Goal: Information Seeking & Learning: Learn about a topic

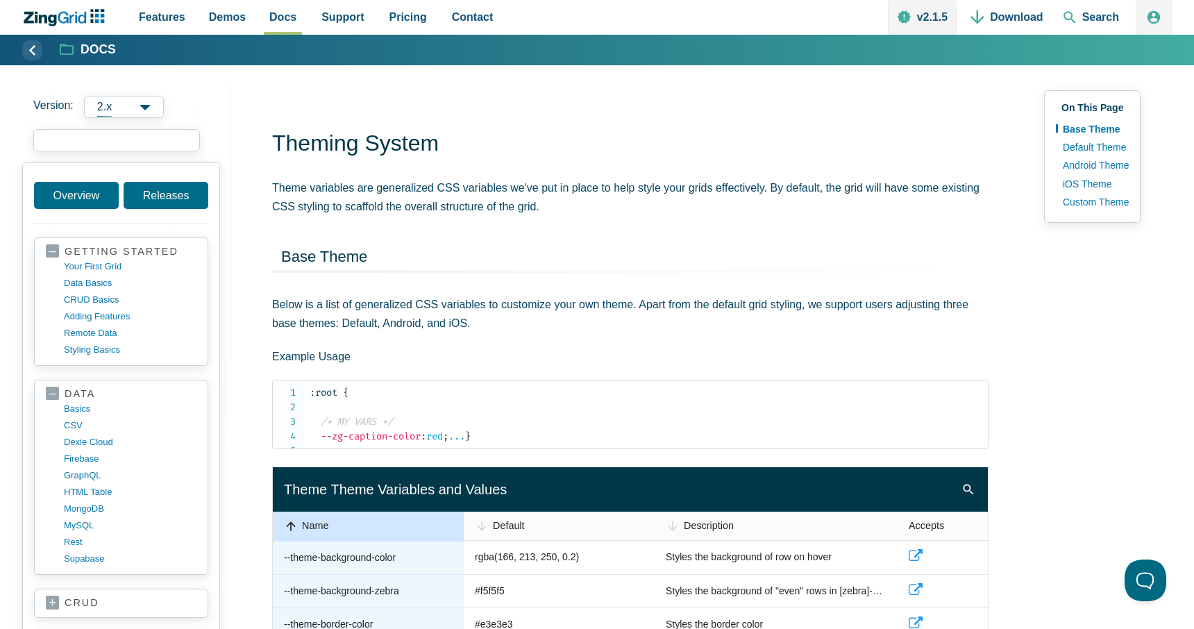
click at [117, 144] on input "search input" at bounding box center [116, 140] width 167 height 22
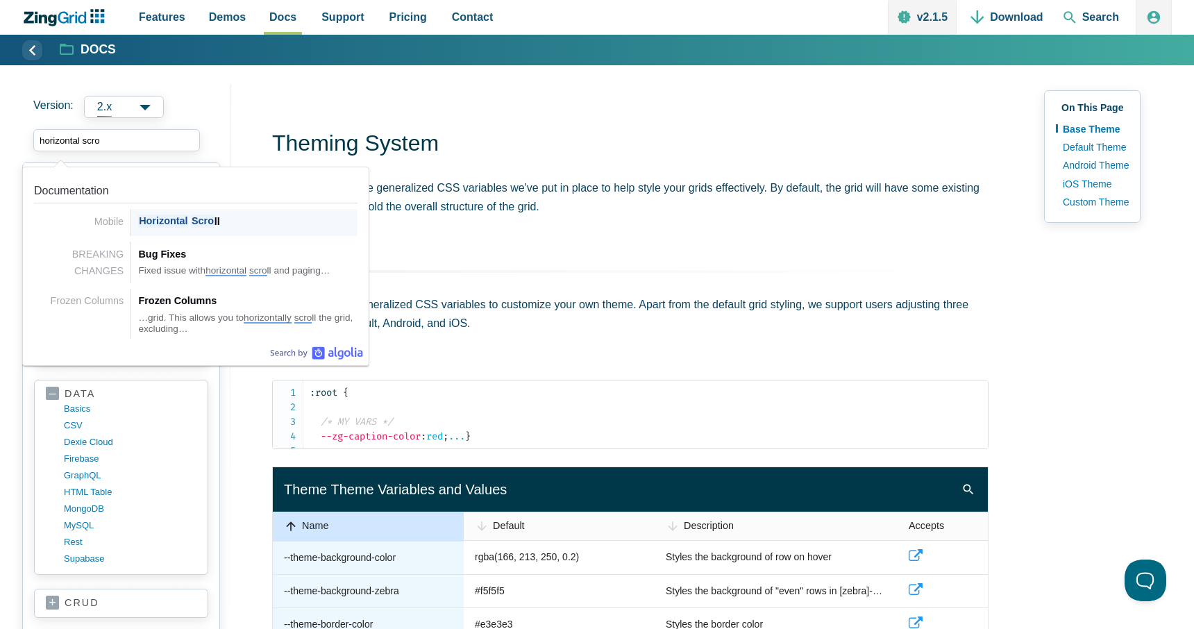
click at [187, 216] on span "Horizontal" at bounding box center [163, 220] width 50 height 13
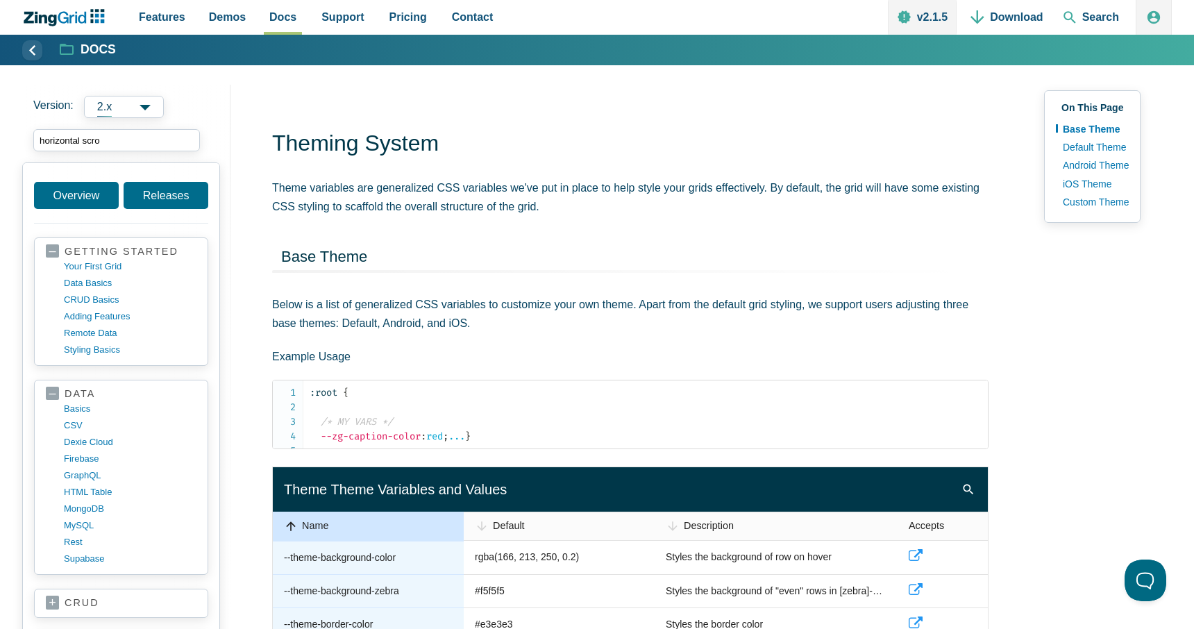
type input "horizontal scro"
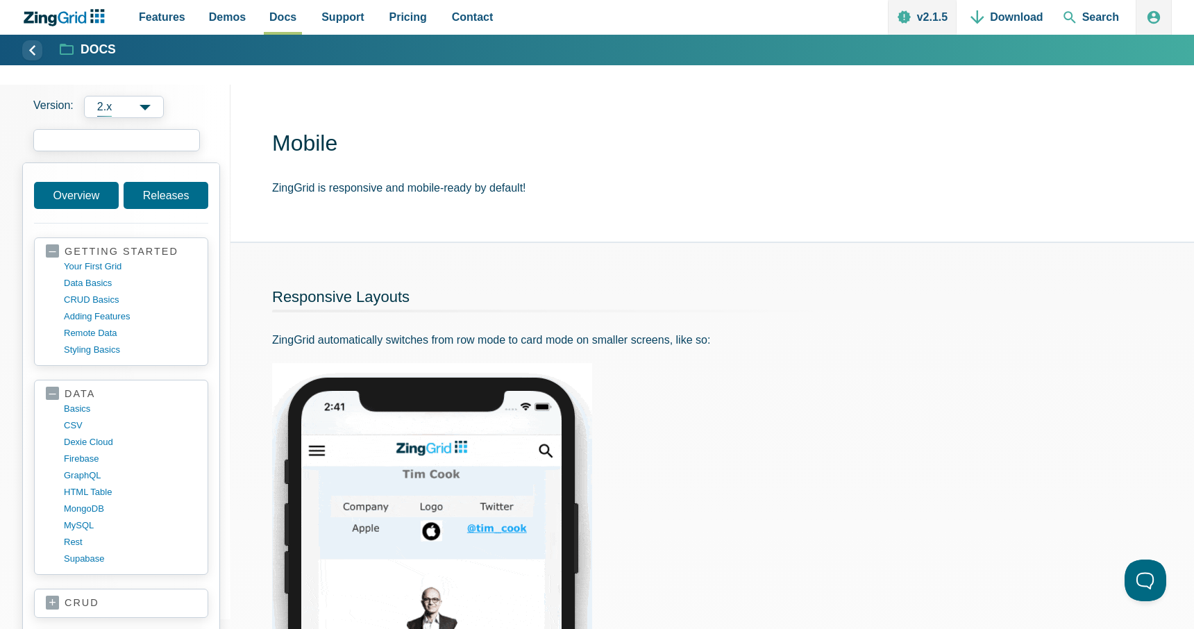
click at [149, 142] on input "search input" at bounding box center [116, 140] width 167 height 22
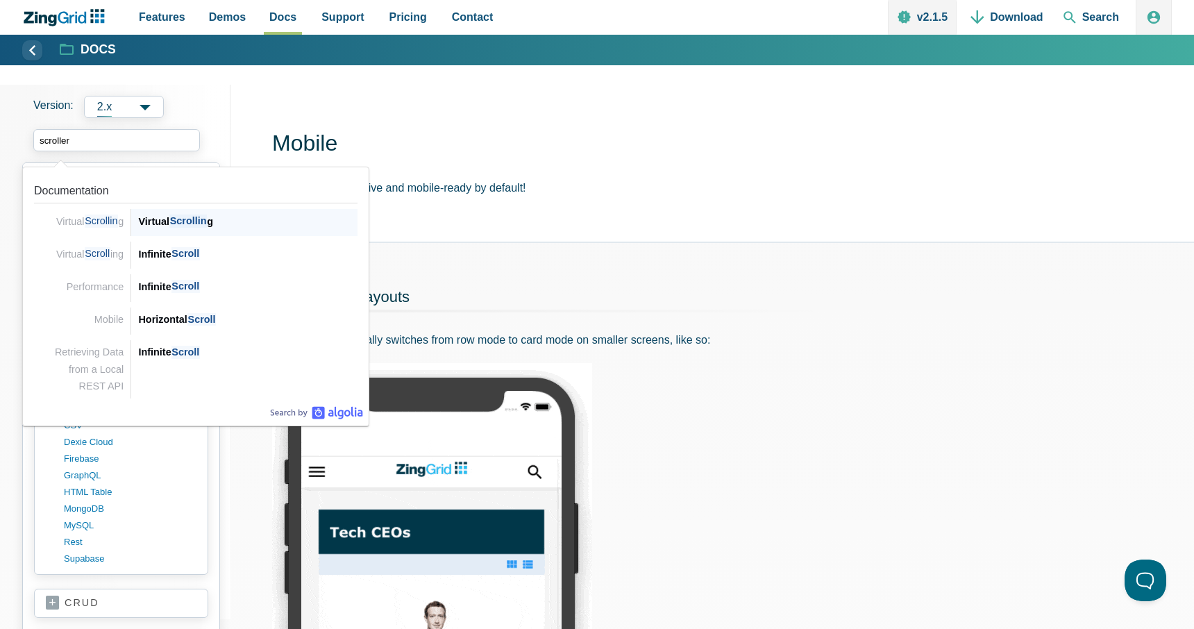
click at [184, 225] on span "Scrollin" at bounding box center [187, 220] width 37 height 13
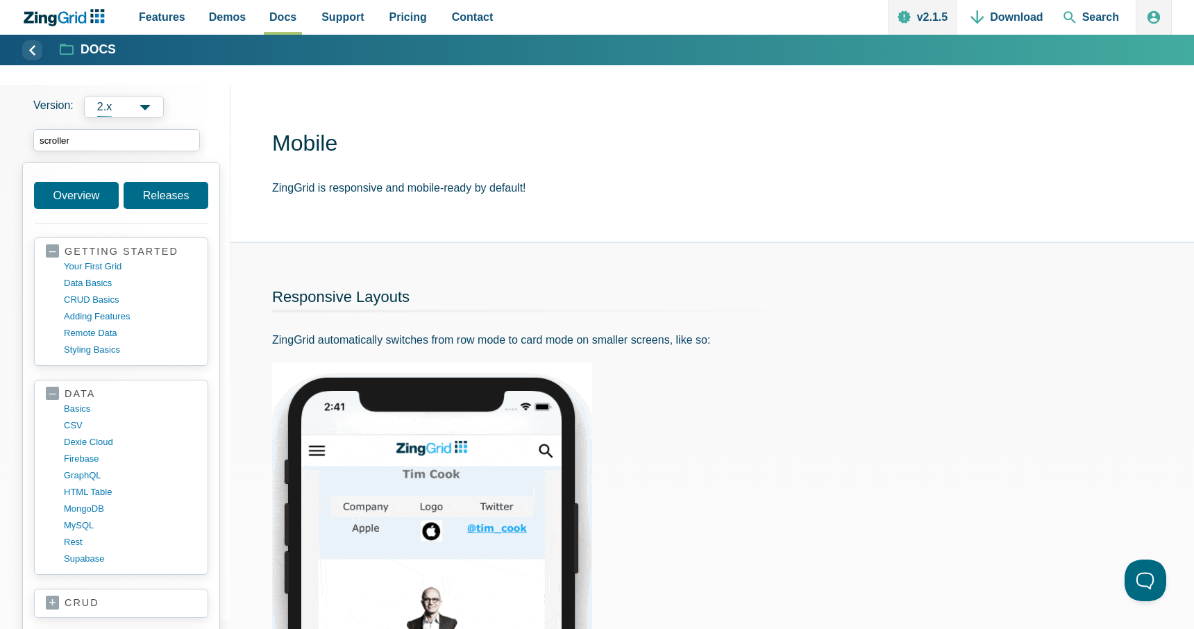
type input "scroller"
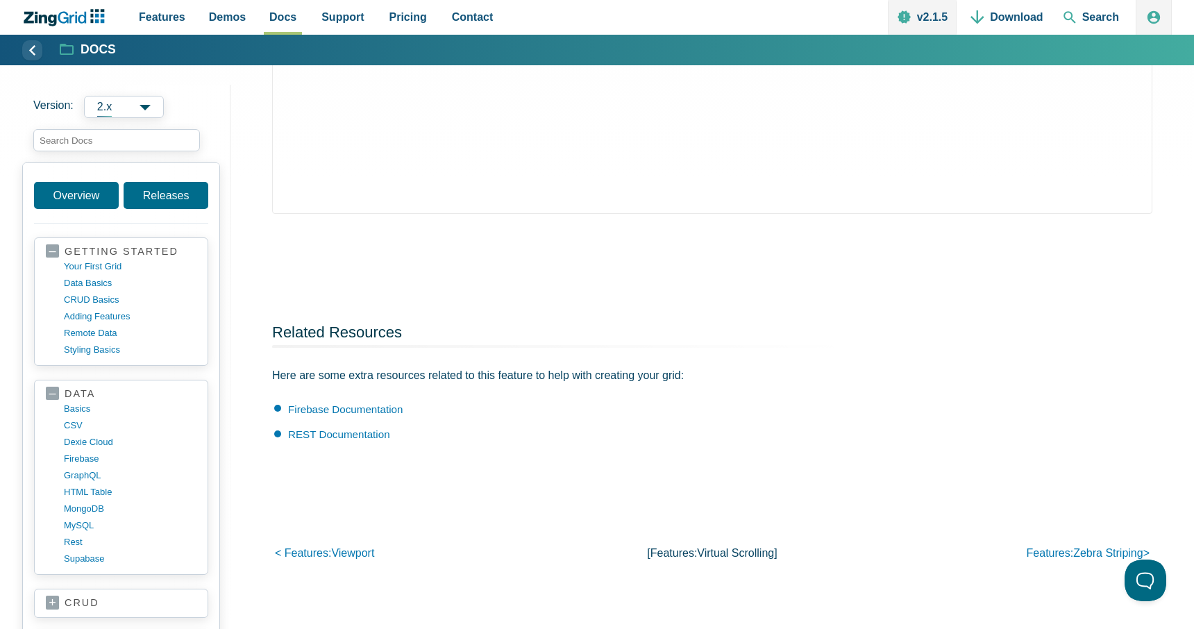
scroll to position [1042, 0]
